Goal: Task Accomplishment & Management: Manage account settings

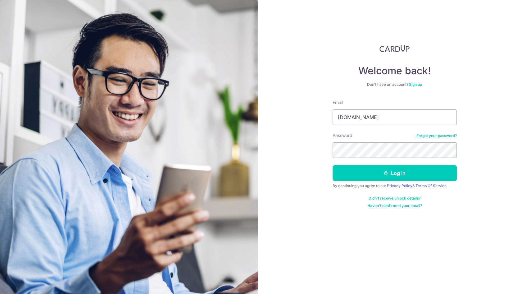
type input "[DOMAIN_NAME][EMAIL_ADDRESS][DOMAIN_NAME]"
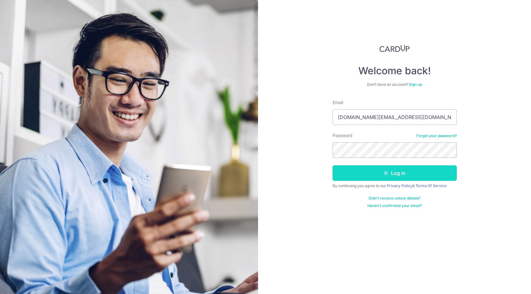
click at [367, 173] on button "Log in" at bounding box center [395, 173] width 124 height 16
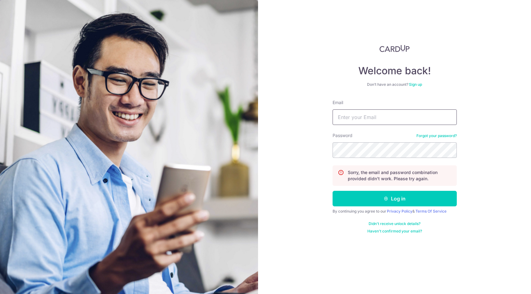
click at [373, 118] on input "Email" at bounding box center [395, 117] width 124 height 16
type input "[DOMAIN_NAME][EMAIL_ADDRESS][DOMAIN_NAME]"
click at [423, 135] on link "Forgot your password?" at bounding box center [437, 135] width 40 height 5
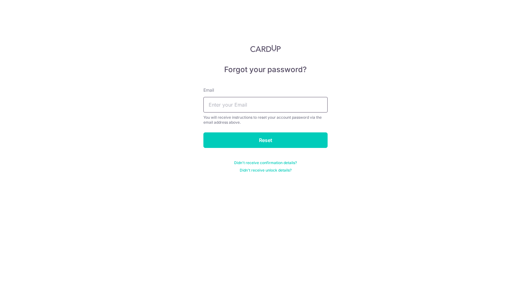
click at [236, 103] on input "text" at bounding box center [266, 105] width 124 height 16
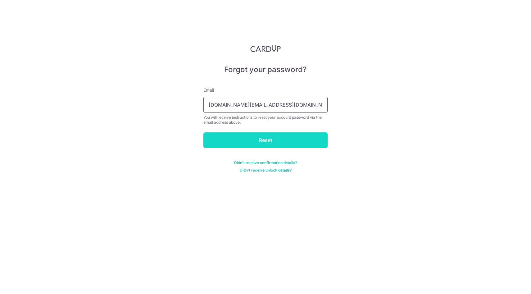
type input "[DOMAIN_NAME][EMAIL_ADDRESS][DOMAIN_NAME]"
click at [229, 142] on input "Reset" at bounding box center [266, 140] width 124 height 16
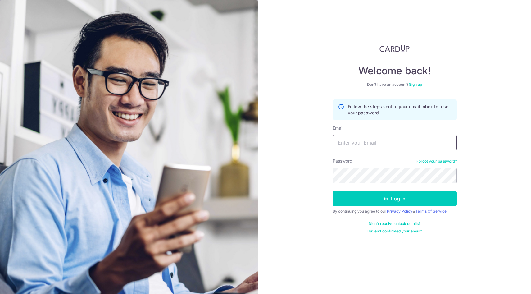
click at [367, 144] on input "Email" at bounding box center [395, 143] width 124 height 16
type input "[DOMAIN_NAME][EMAIL_ADDRESS][DOMAIN_NAME]"
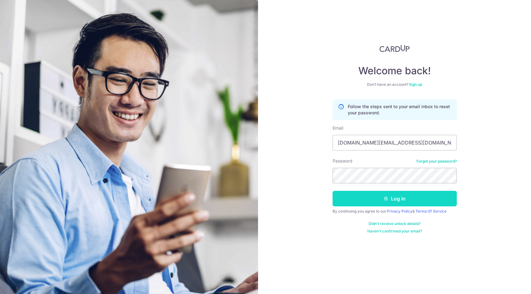
click at [371, 201] on button "Log in" at bounding box center [395, 199] width 124 height 16
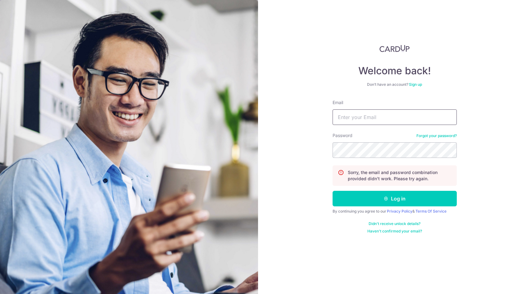
click at [346, 122] on input "Email" at bounding box center [395, 117] width 124 height 16
type input "[DOMAIN_NAME][EMAIL_ADDRESS][DOMAIN_NAME]"
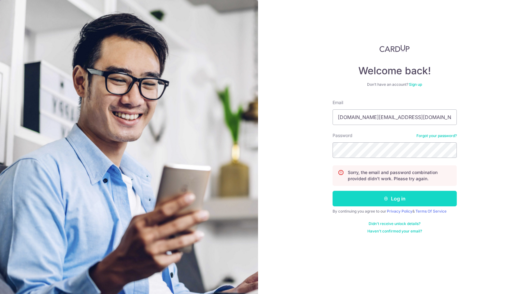
click at [377, 195] on button "Log in" at bounding box center [395, 199] width 124 height 16
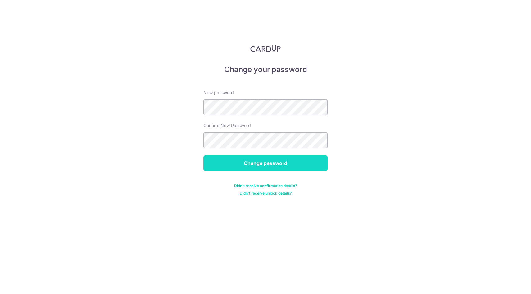
click at [243, 166] on input "Change password" at bounding box center [266, 163] width 124 height 16
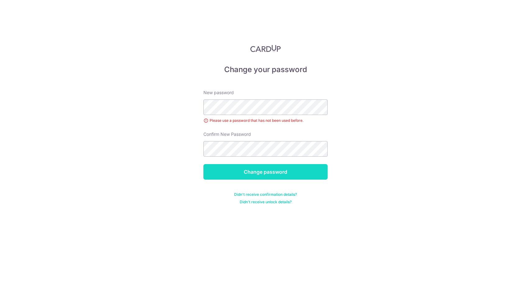
click at [254, 175] on input "Change password" at bounding box center [266, 172] width 124 height 16
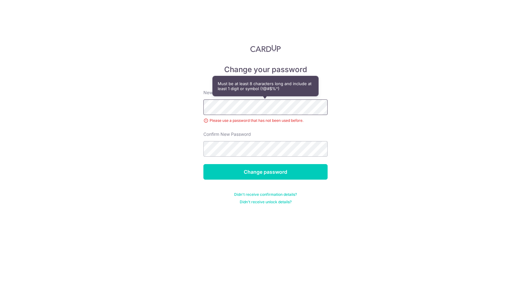
click at [153, 109] on div "Change your password New password Please use a password that has not been used …" at bounding box center [265, 147] width 531 height 294
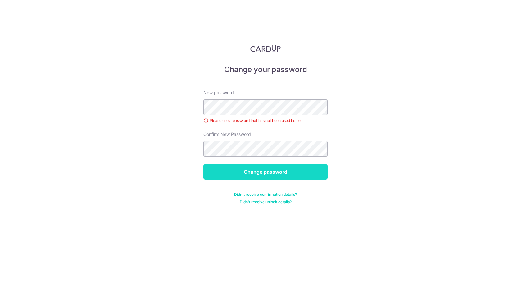
click at [257, 173] on input "Change password" at bounding box center [266, 172] width 124 height 16
click at [270, 176] on input "Change password" at bounding box center [266, 172] width 124 height 16
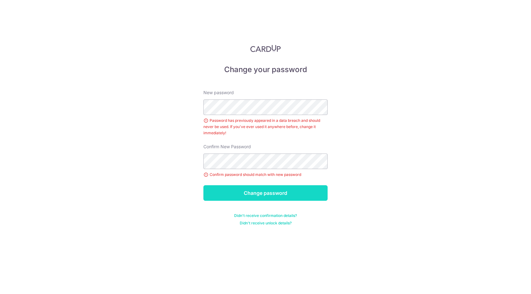
click at [257, 193] on input "Change password" at bounding box center [266, 193] width 124 height 16
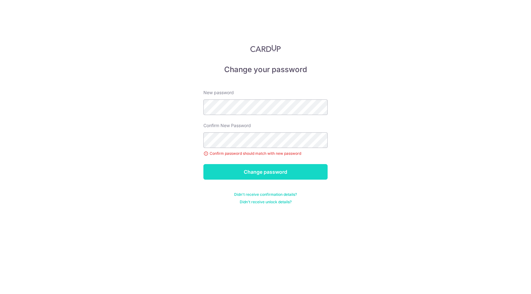
click at [256, 168] on input "Change password" at bounding box center [266, 172] width 124 height 16
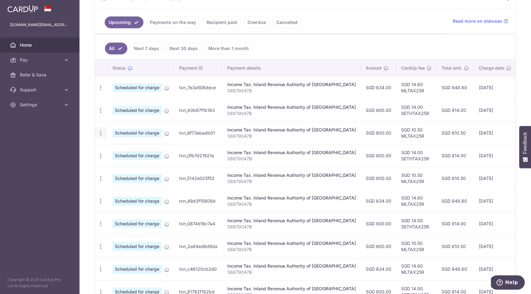
click at [100, 134] on icon "button" at bounding box center [101, 133] width 7 height 7
click at [122, 163] on span "Cancel payment" at bounding box center [134, 165] width 42 height 7
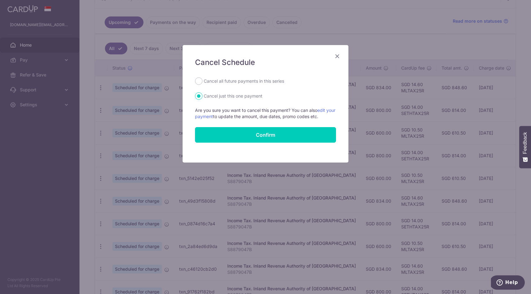
click at [244, 79] on label "Cancel all future payments in this series" at bounding box center [244, 80] width 80 height 7
click at [203, 79] on input "Cancel all future payments in this series" at bounding box center [198, 80] width 7 height 7
radio input "true"
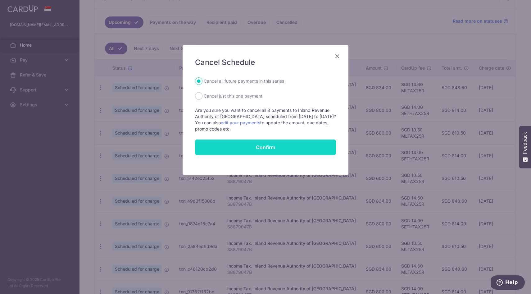
click at [262, 148] on button "Confirm" at bounding box center [265, 148] width 141 height 16
